Goal: Information Seeking & Learning: Learn about a topic

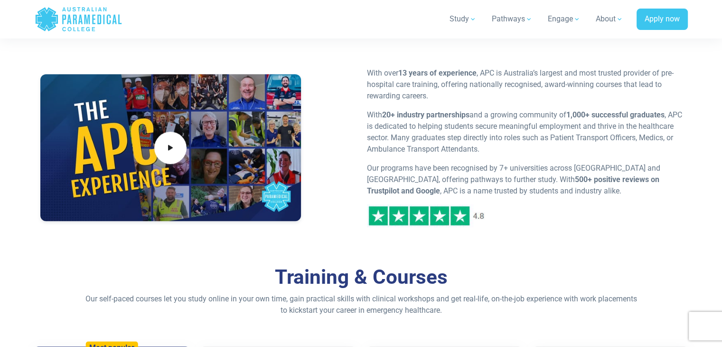
scroll to position [427, 0]
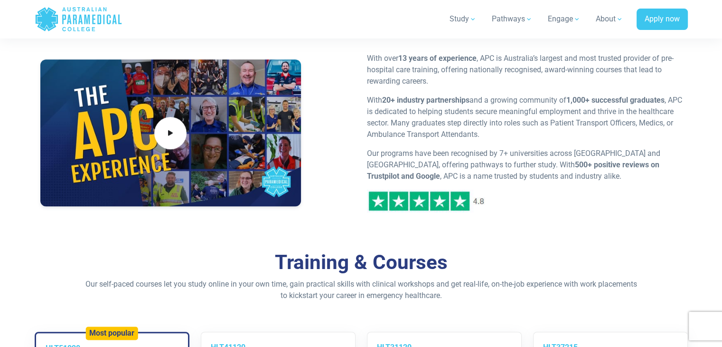
drag, startPoint x: 570, startPoint y: 103, endPoint x: 669, endPoint y: 103, distance: 99.2
click at [669, 103] on p "With 20+ industry partnerships and a growing community of 1,000+ successful gra…" at bounding box center [524, 117] width 315 height 46
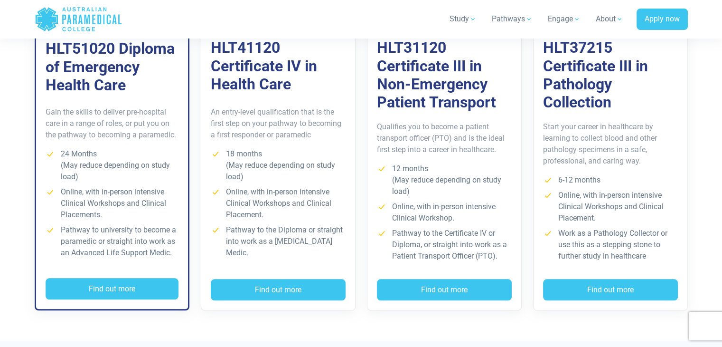
scroll to position [760, 0]
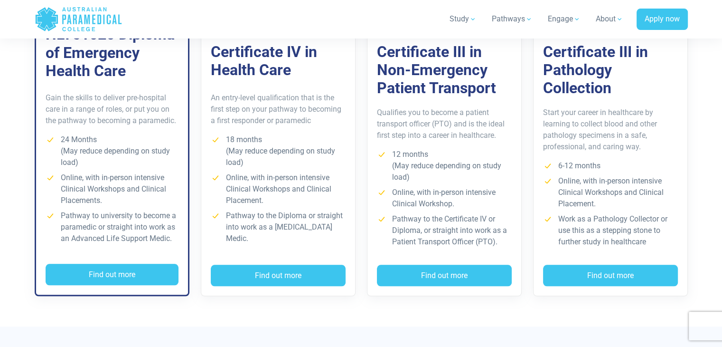
drag, startPoint x: 532, startPoint y: 103, endPoint x: 530, endPoint y: 94, distance: 9.6
click at [530, 94] on div "HLT37215 HLT37215 Certificate III in Pathology Collection Start your career in …" at bounding box center [610, 147] width 166 height 297
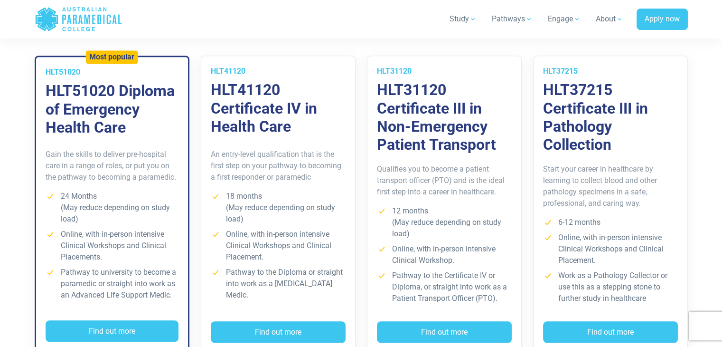
scroll to position [665, 0]
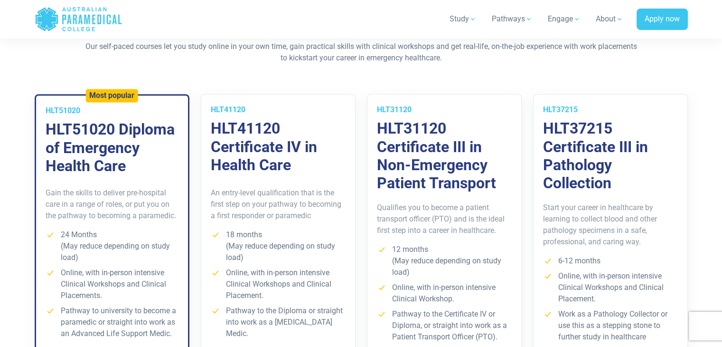
click at [106, 127] on h3 "HLT51020 Diploma of Emergency Health Care" at bounding box center [112, 147] width 133 height 55
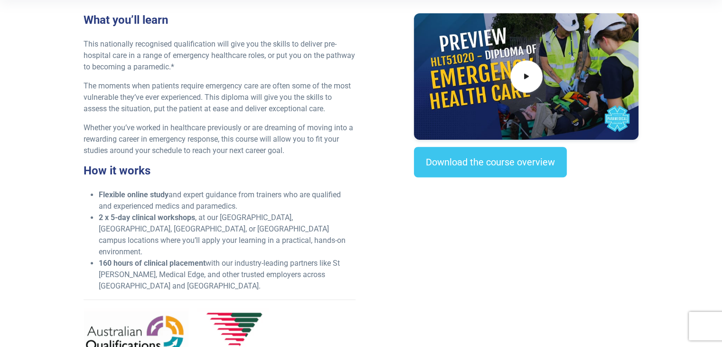
scroll to position [285, 0]
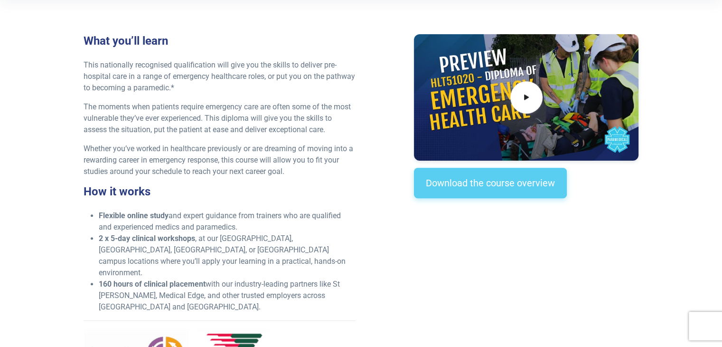
click at [482, 179] on link "Download the course overview" at bounding box center [490, 183] width 153 height 30
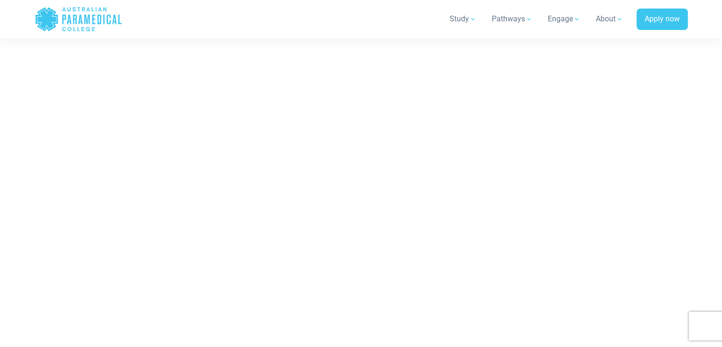
scroll to position [5596, 0]
click at [82, 19] on icon ".logo-horizontal-c1{fill:#3CC5EE;} .logo-horizontal-c3{fill:#3CC5EE;} .logo-hor…" at bounding box center [79, 19] width 88 height 31
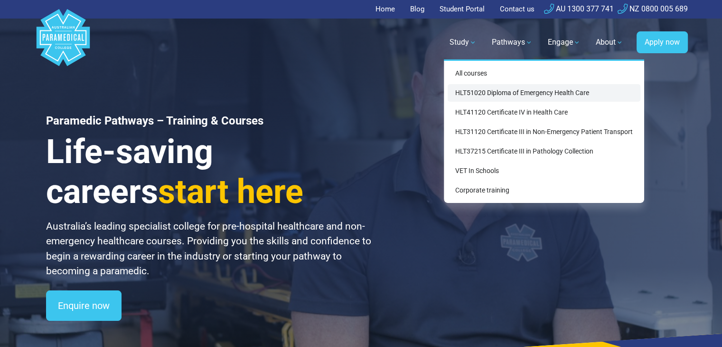
click at [499, 94] on link "HLT51020 Diploma of Emergency Health Care" at bounding box center [544, 93] width 193 height 18
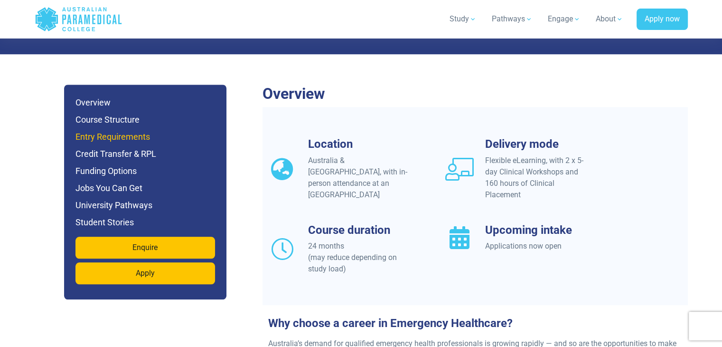
scroll to position [807, 0]
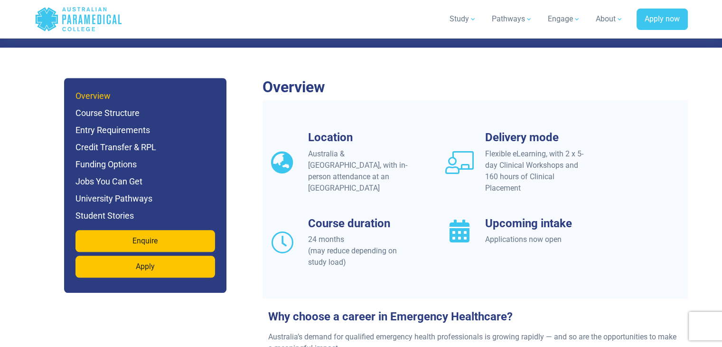
click at [95, 89] on h6 "Overview" at bounding box center [145, 95] width 140 height 13
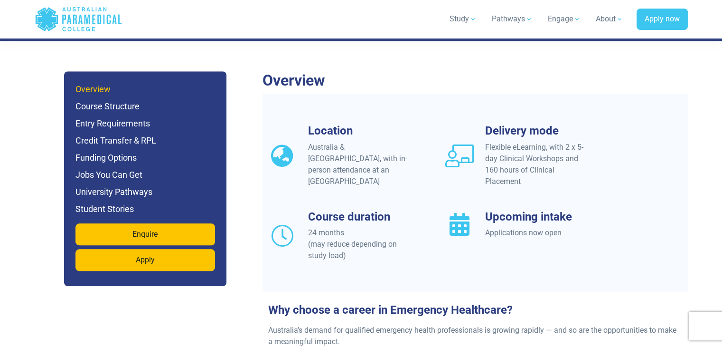
scroll to position [814, 0]
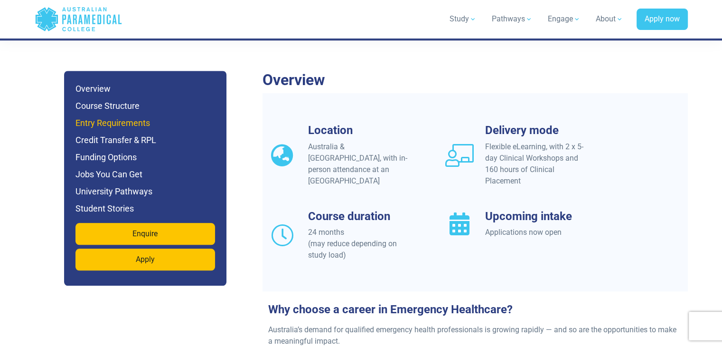
click at [94, 116] on h6 "Entry Requirements" at bounding box center [145, 122] width 140 height 13
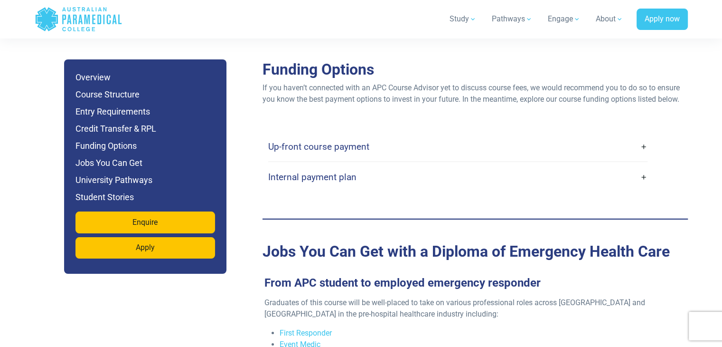
scroll to position [2953, 0]
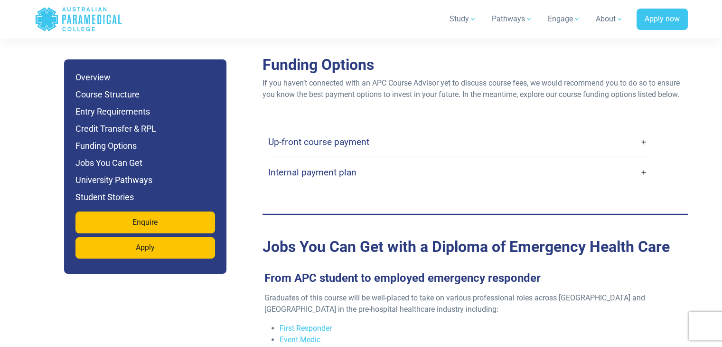
click at [313, 136] on h4 "Up-front course payment" at bounding box center [318, 141] width 101 height 11
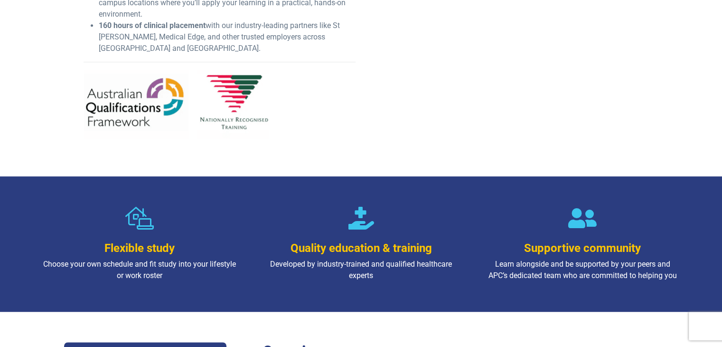
scroll to position [0, 0]
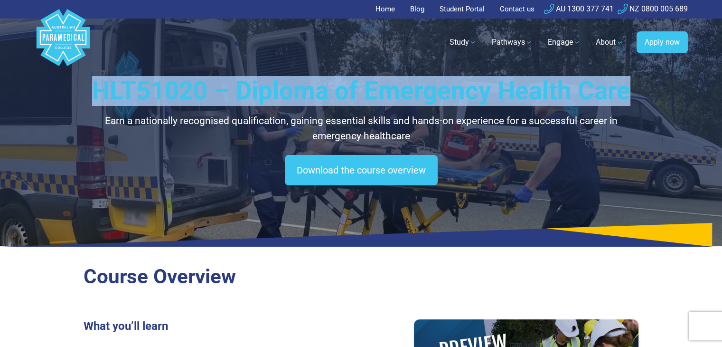
drag, startPoint x: 94, startPoint y: 89, endPoint x: 653, endPoint y: 90, distance: 559.8
click at [653, 90] on div "HLT51020 – Diploma of Emergency Health Care Earn a nationally recognised qualif…" at bounding box center [361, 123] width 665 height 246
copy h1 "HLT51020 – Diploma of Emergency Health Care"
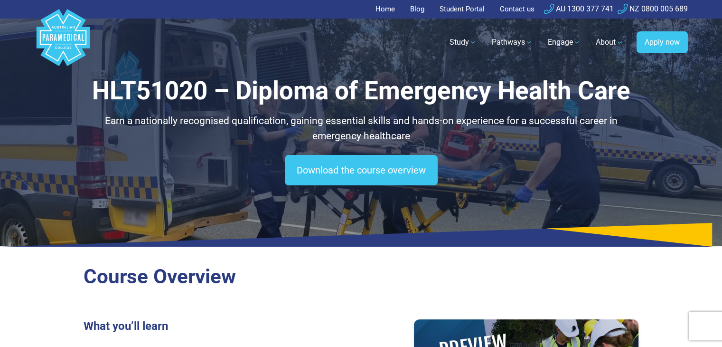
click at [407, 48] on div "Study All courses HLT51020 Diploma of Emergency Health Care HLT41120 Certificat…" at bounding box center [390, 42] width 596 height 27
